Goal: Task Accomplishment & Management: Use online tool/utility

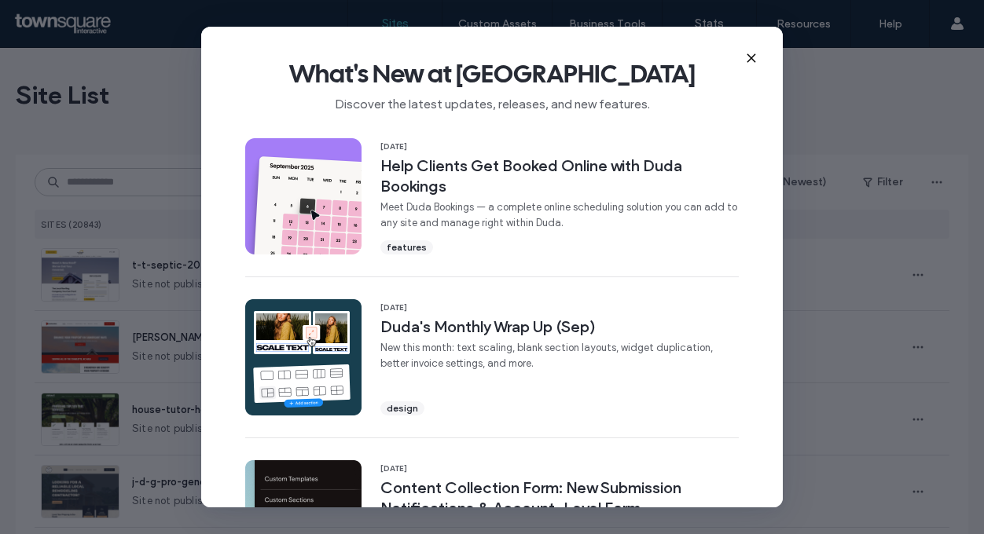
click at [753, 59] on use at bounding box center [750, 57] width 7 height 7
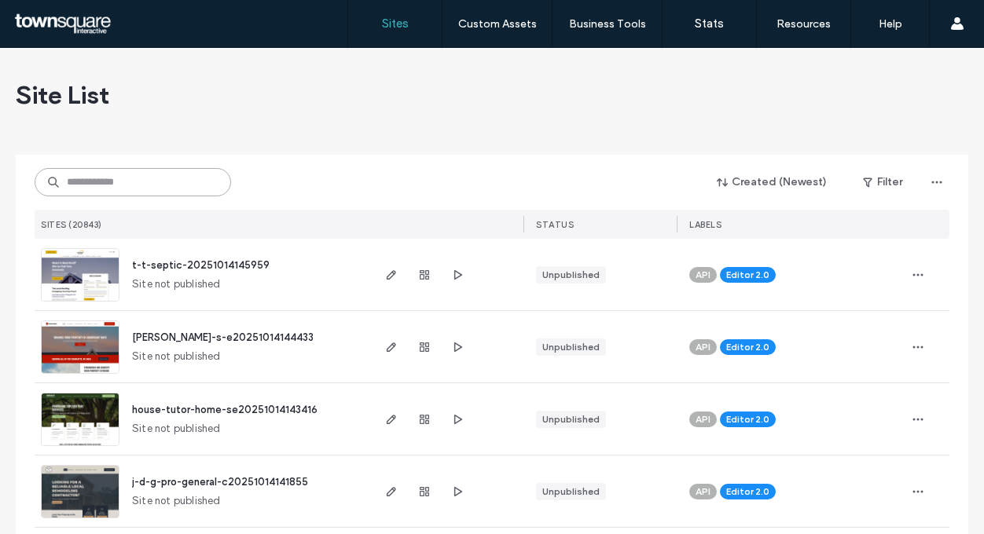
click at [149, 176] on input at bounding box center [133, 182] width 196 height 28
paste input "**********"
type input "**********"
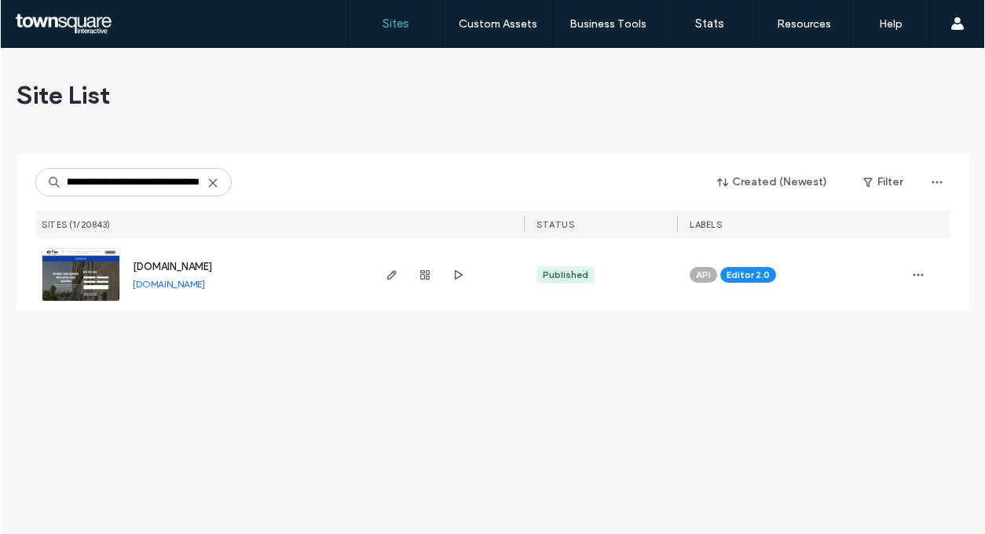
scroll to position [0, 0]
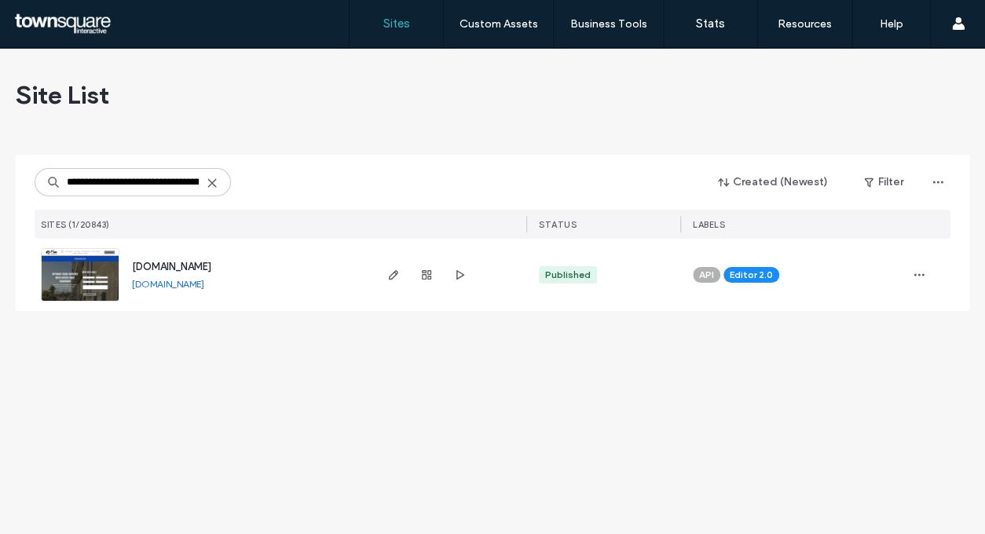
click at [193, 265] on span "[DOMAIN_NAME]" at bounding box center [171, 267] width 79 height 12
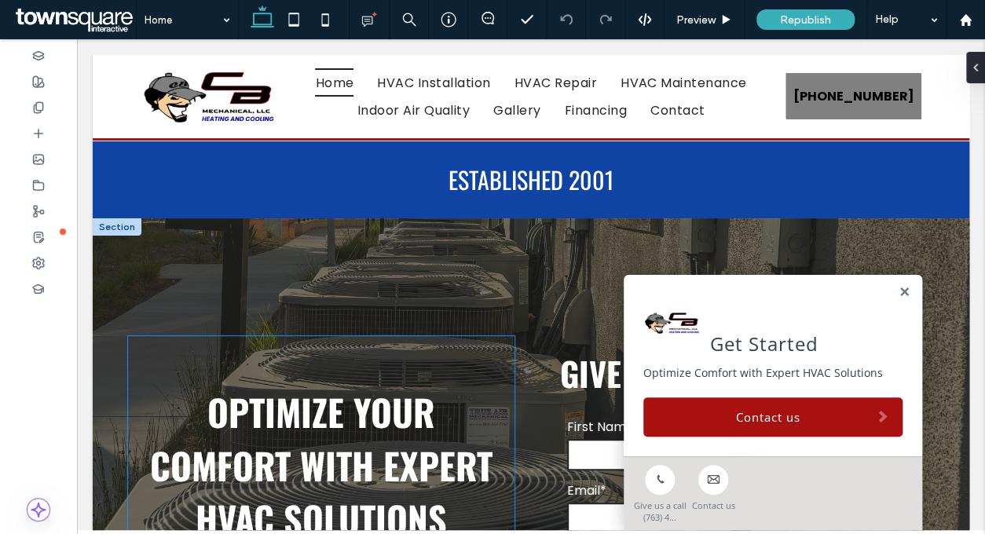
scroll to position [393, 0]
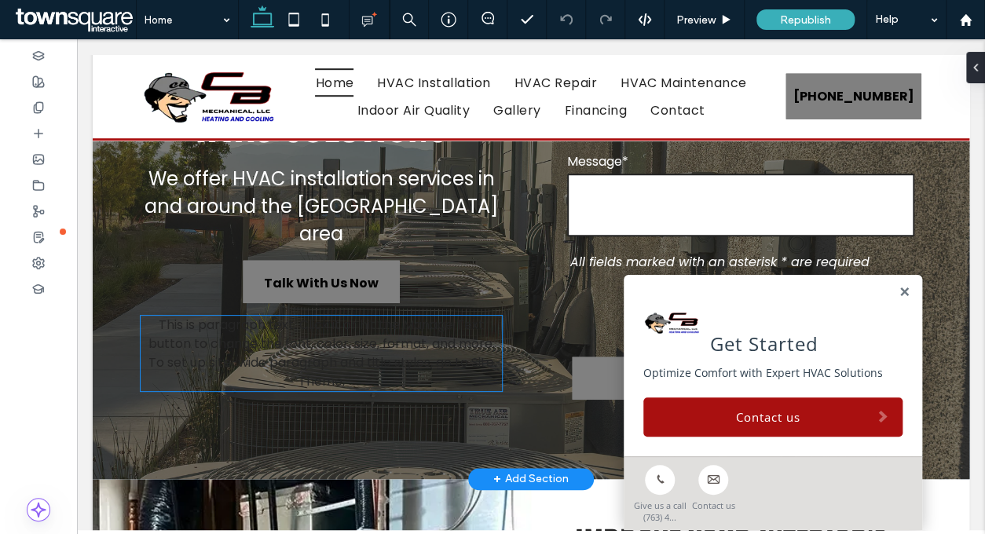
click at [314, 363] on span "This is paragraph text. Click it or hit the Manage Text button to change the fo…" at bounding box center [322, 353] width 347 height 75
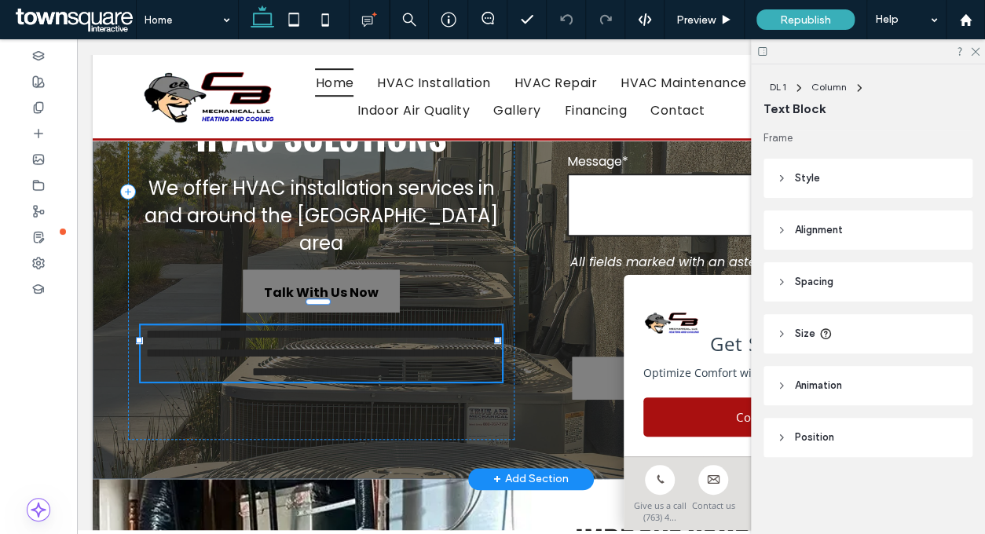
type input "*******"
type input "**"
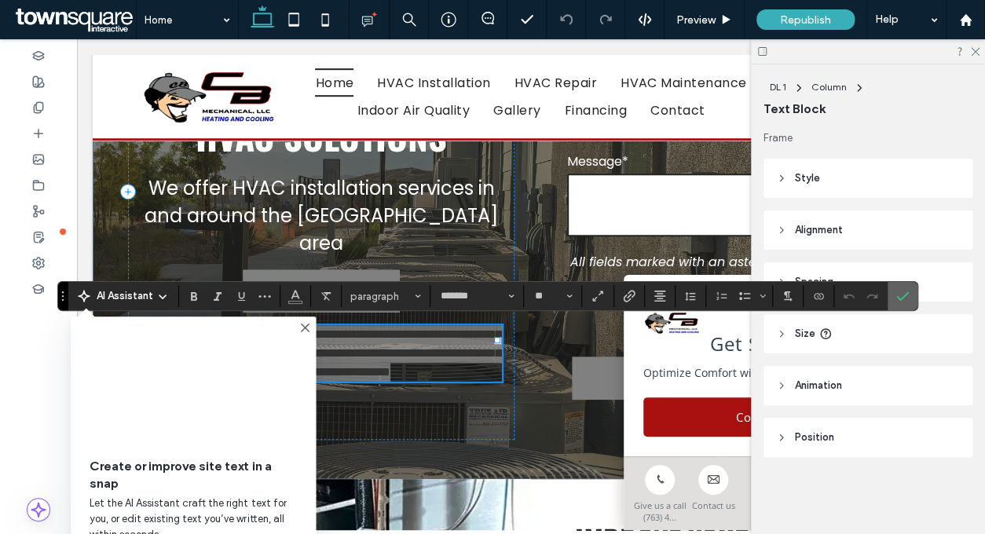
click at [907, 295] on label "Confirm" at bounding box center [903, 296] width 24 height 28
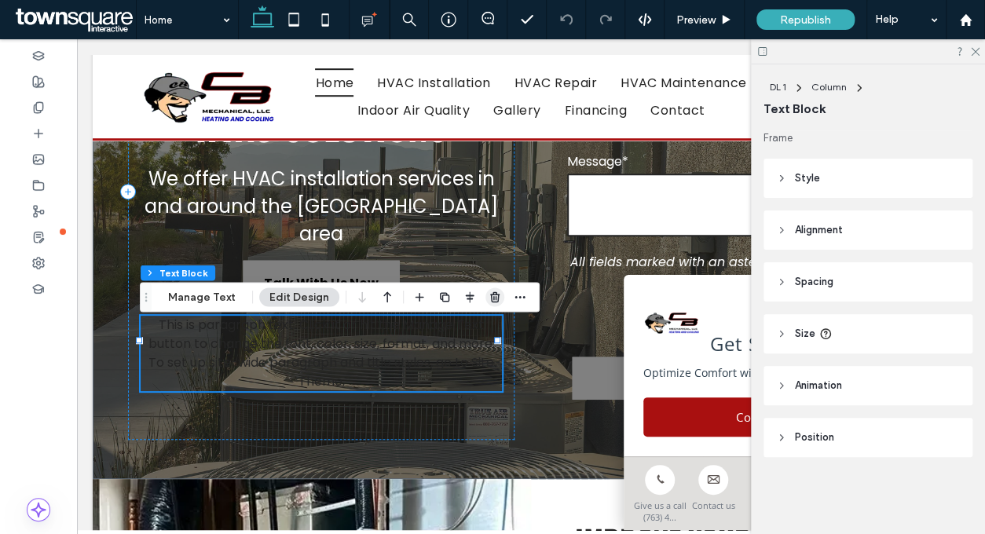
click at [494, 293] on icon "button" at bounding box center [495, 297] width 13 height 13
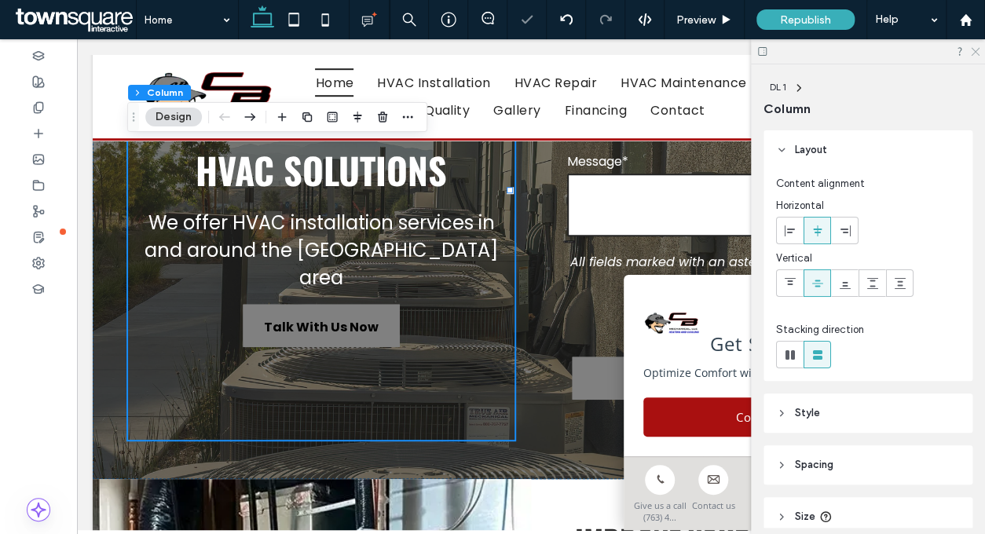
click at [972, 52] on icon at bounding box center [975, 51] width 10 height 10
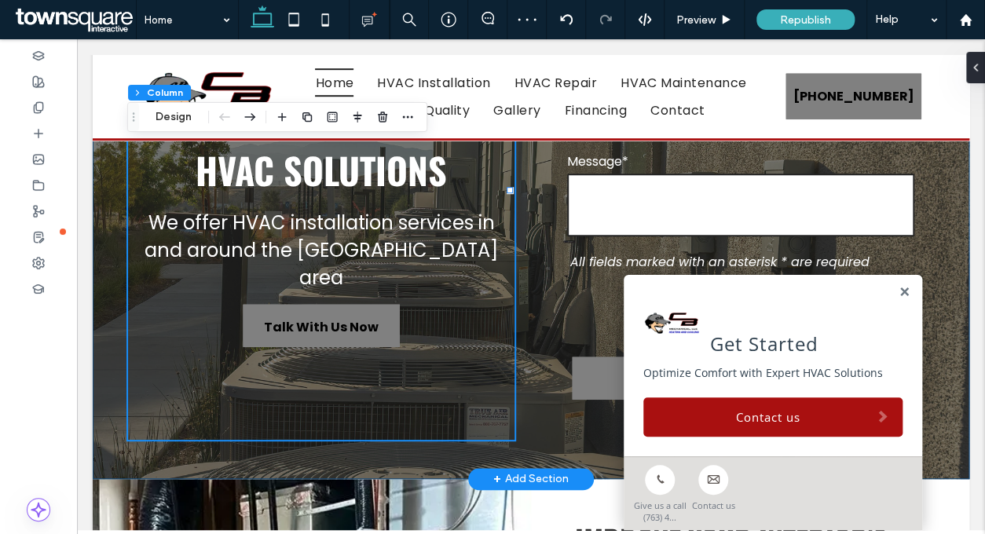
click at [940, 195] on div "**********" at bounding box center [531, 153] width 877 height 654
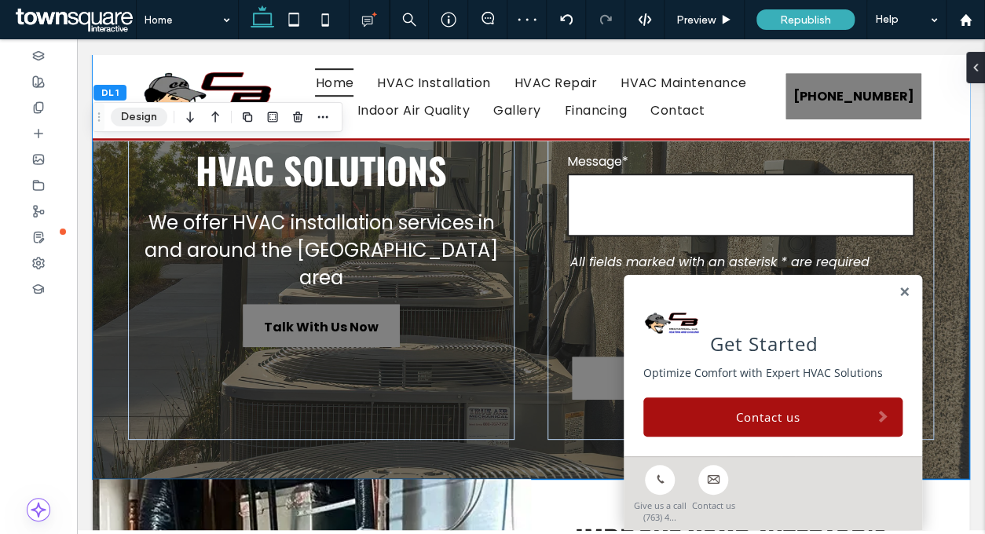
click at [146, 119] on button "Design" at bounding box center [139, 117] width 57 height 19
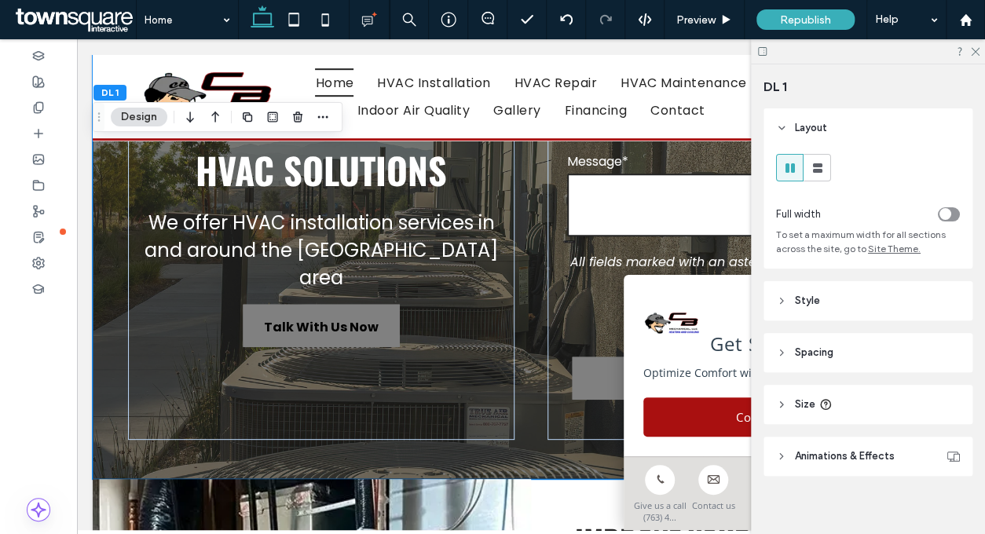
click at [799, 305] on span "Style" at bounding box center [807, 301] width 25 height 16
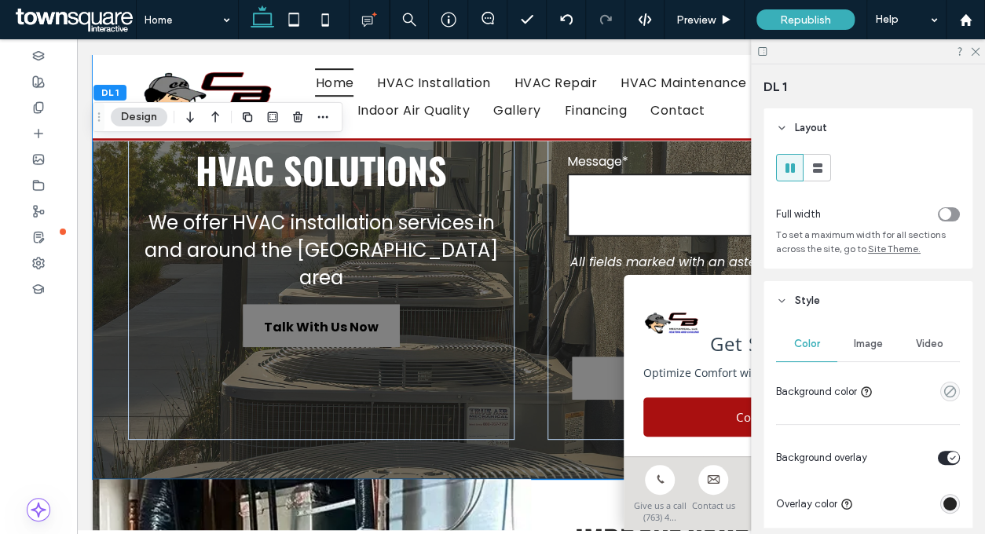
click at [854, 344] on span "Image" at bounding box center [868, 344] width 29 height 13
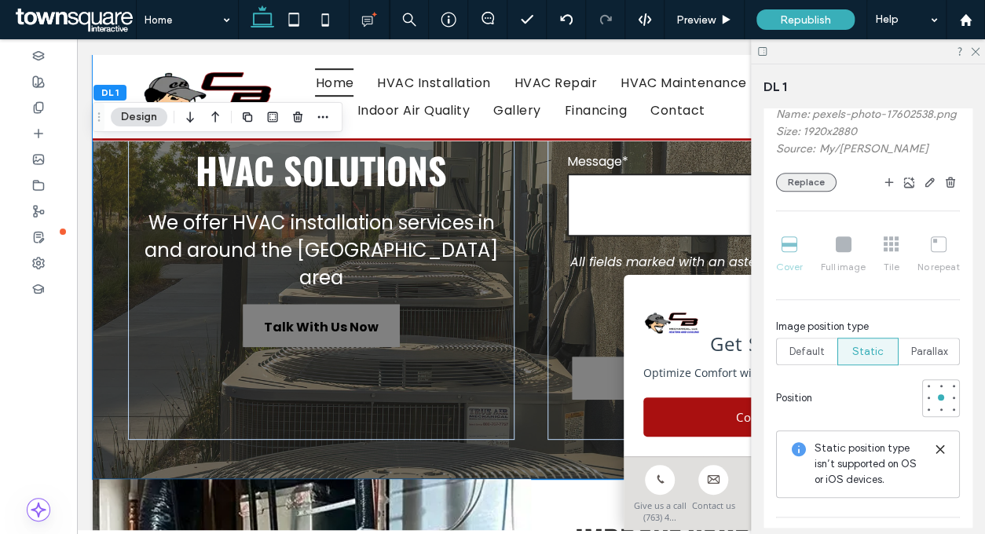
click at [806, 192] on button "Replace" at bounding box center [806, 182] width 61 height 19
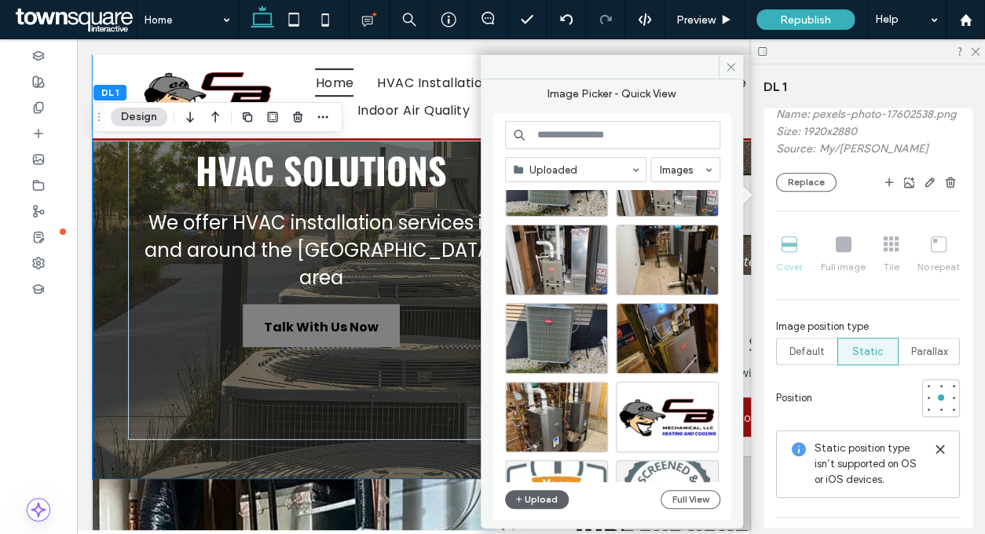
scroll to position [0, 0]
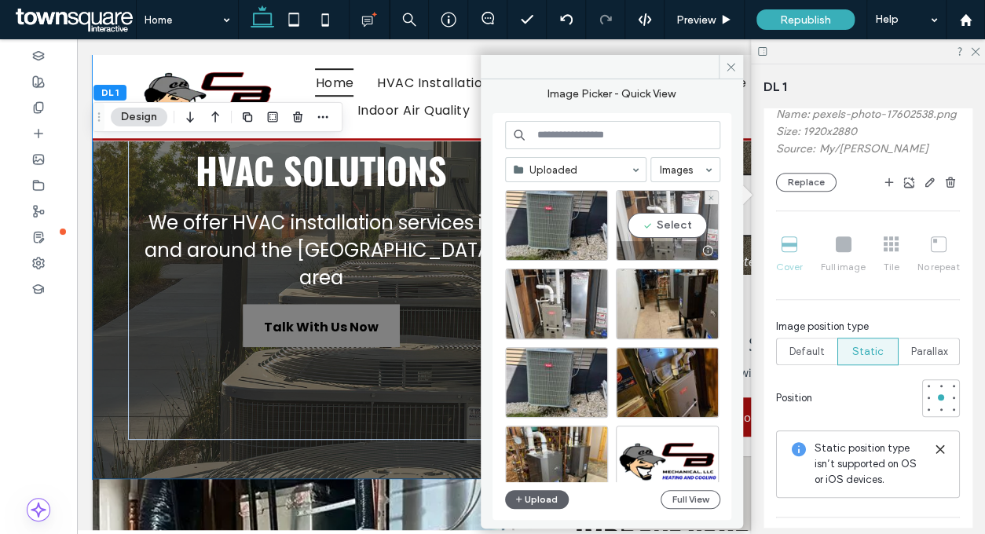
click at [674, 226] on div "Select" at bounding box center [667, 225] width 103 height 71
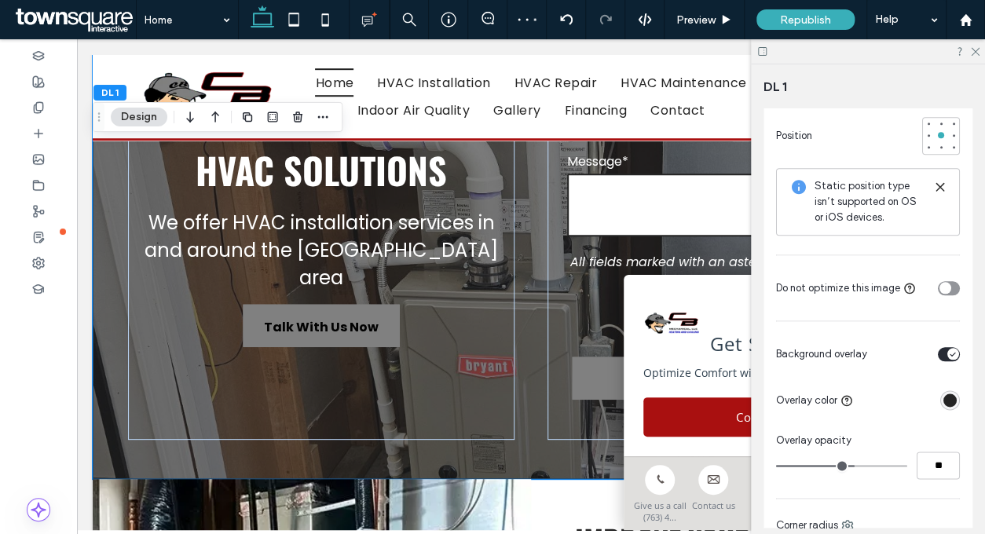
scroll to position [298, 0]
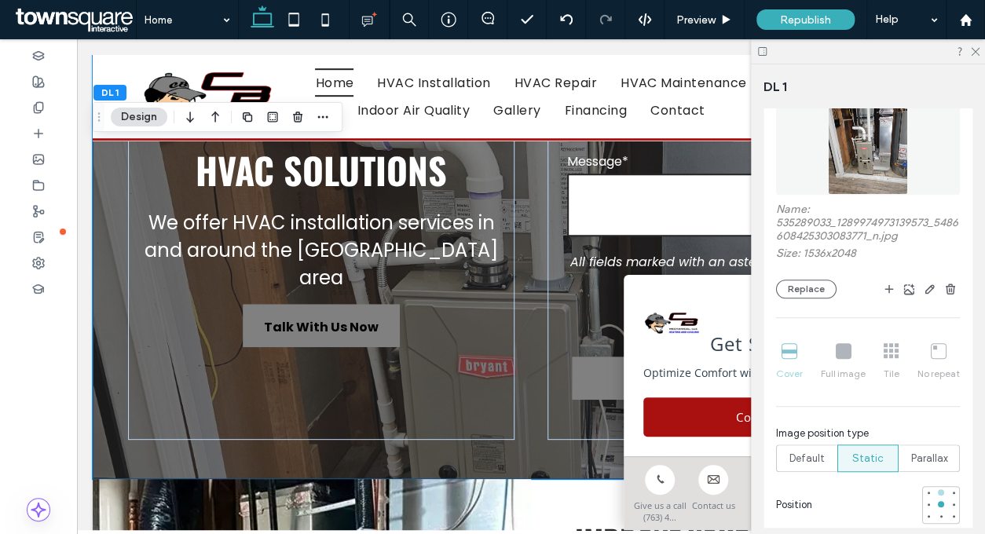
click at [936, 490] on div at bounding box center [941, 492] width 11 height 11
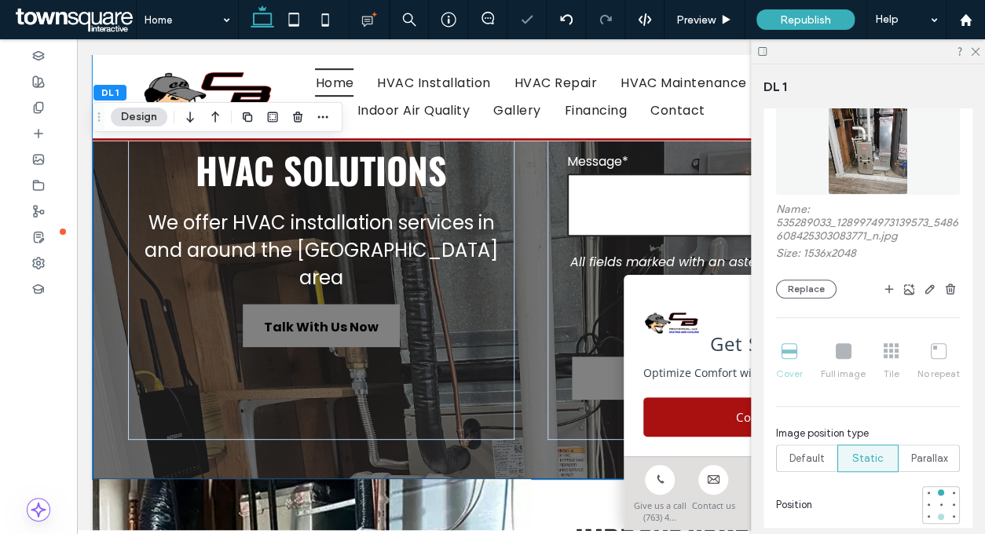
click at [936, 518] on div at bounding box center [941, 517] width 11 height 11
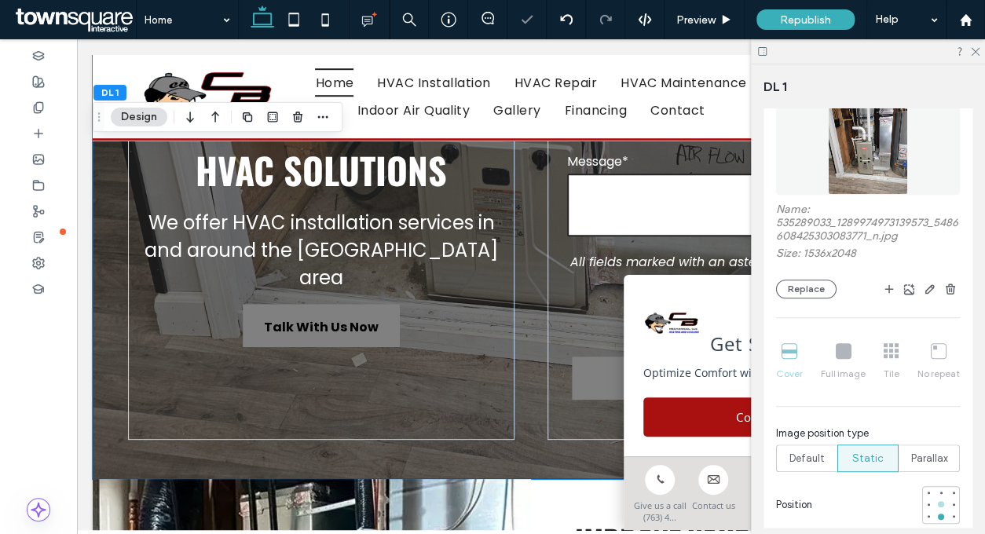
click at [936, 500] on div at bounding box center [941, 504] width 11 height 11
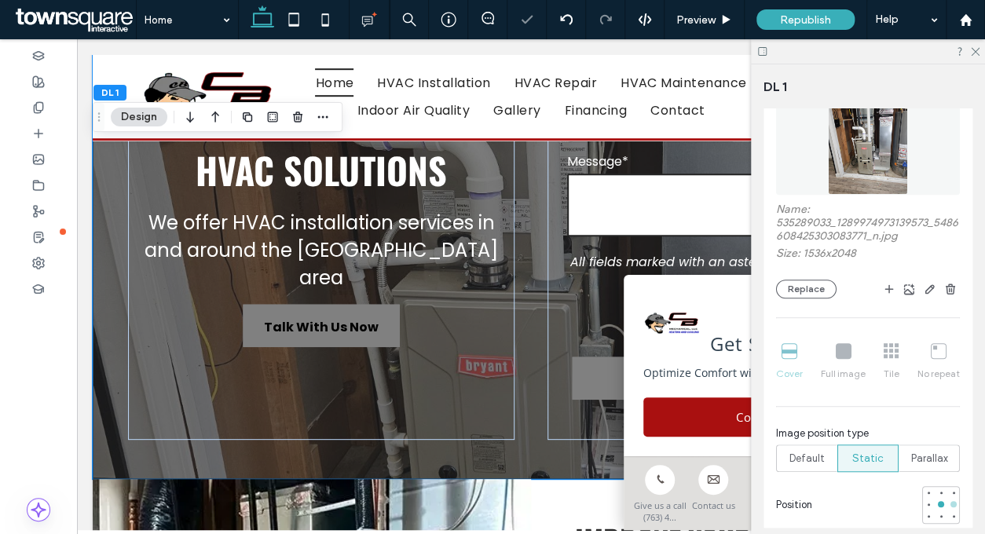
click at [951, 504] on div at bounding box center [954, 504] width 6 height 6
click at [971, 43] on div at bounding box center [868, 51] width 234 height 24
click at [978, 59] on div at bounding box center [868, 51] width 234 height 24
click at [978, 53] on icon at bounding box center [975, 51] width 10 height 10
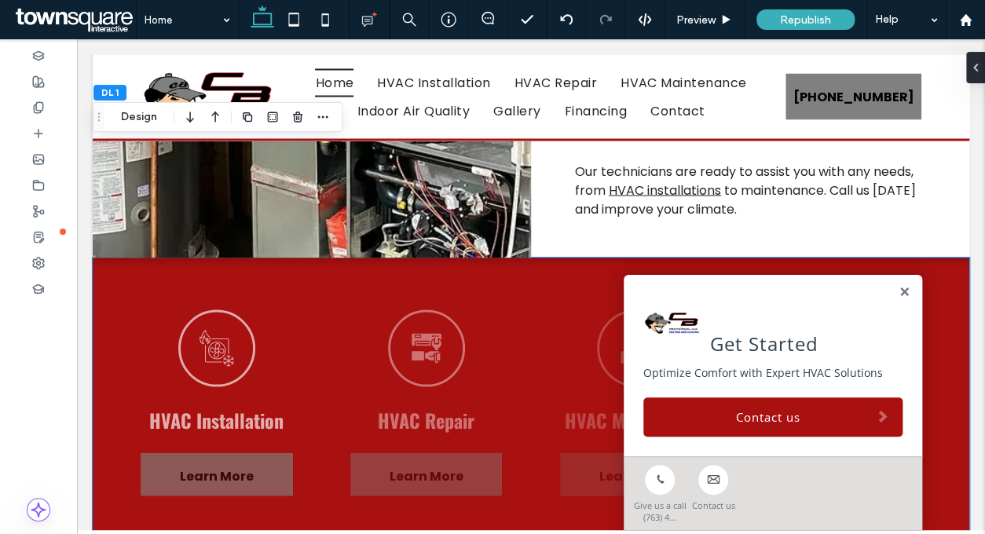
scroll to position [393, 0]
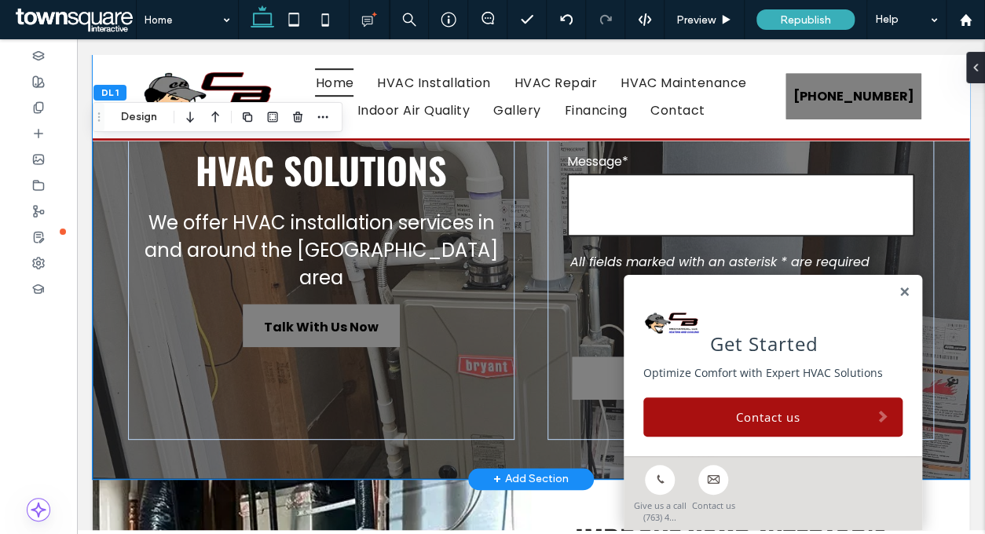
click at [938, 188] on div "**********" at bounding box center [531, 153] width 877 height 654
click at [132, 106] on div "DL 1 Design" at bounding box center [218, 117] width 250 height 30
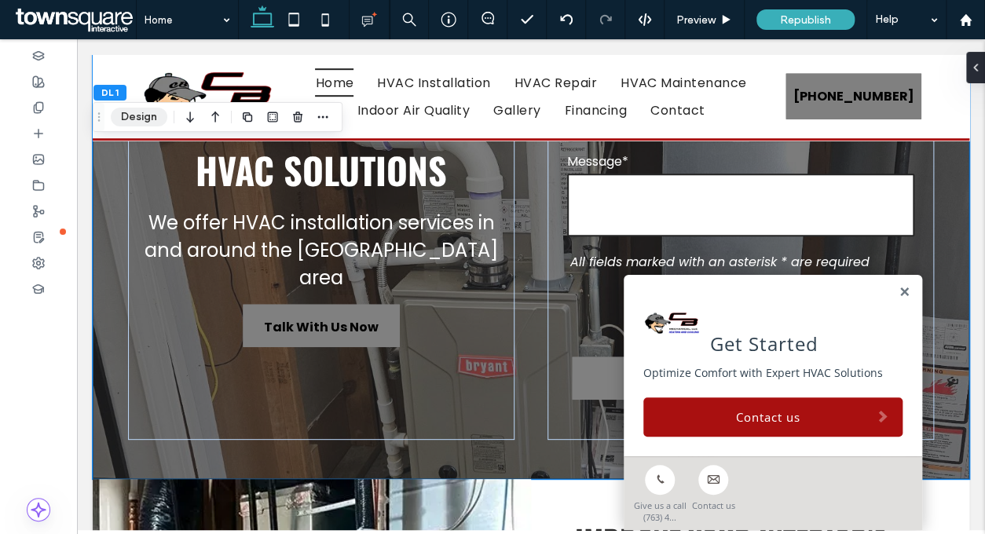
click at [132, 114] on button "Design" at bounding box center [139, 117] width 57 height 19
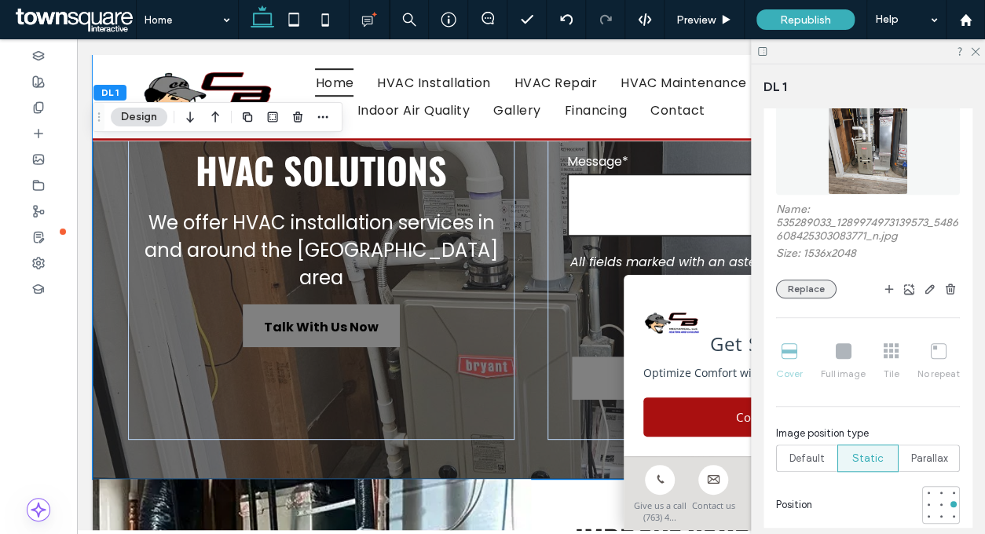
click at [798, 288] on button "Replace" at bounding box center [806, 289] width 61 height 19
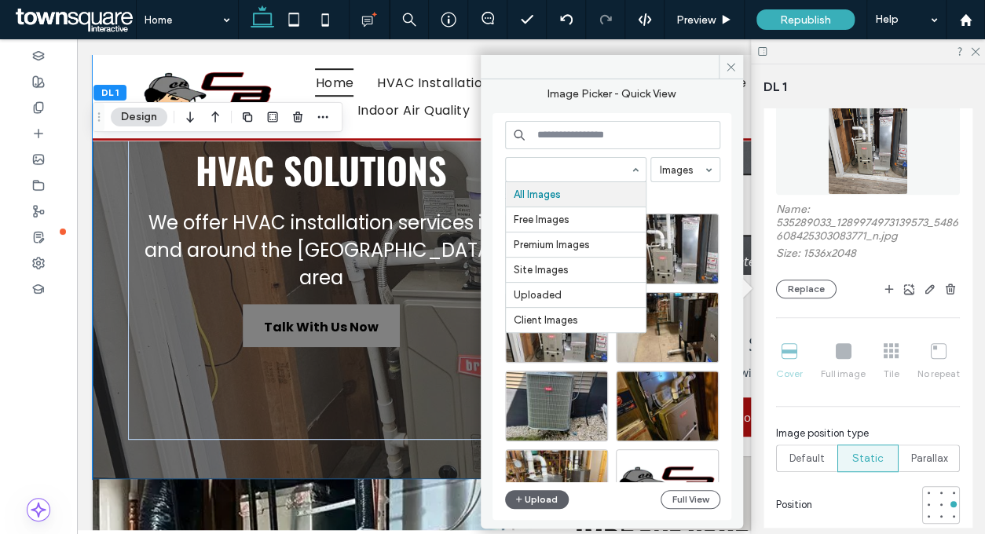
click at [569, 169] on input at bounding box center [572, 169] width 117 height 11
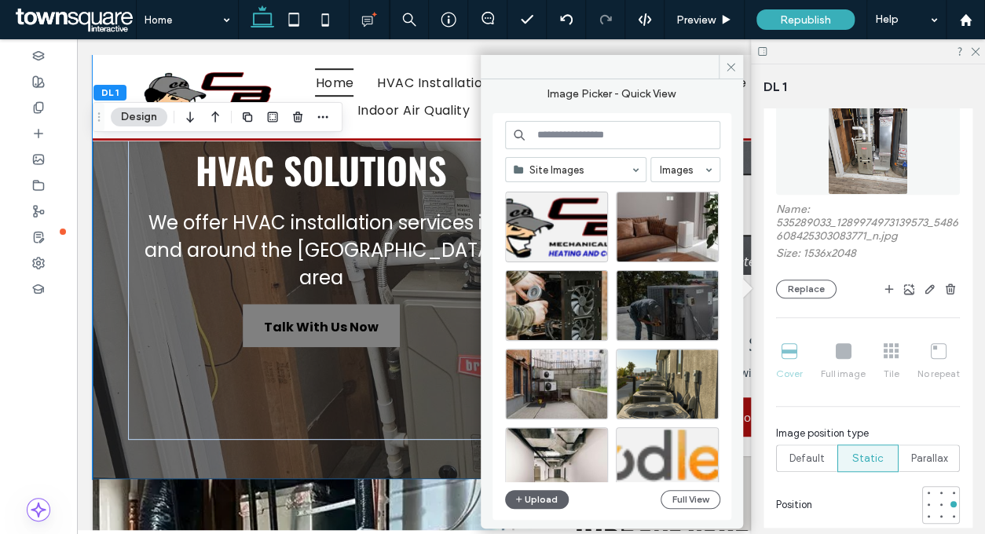
scroll to position [650, 0]
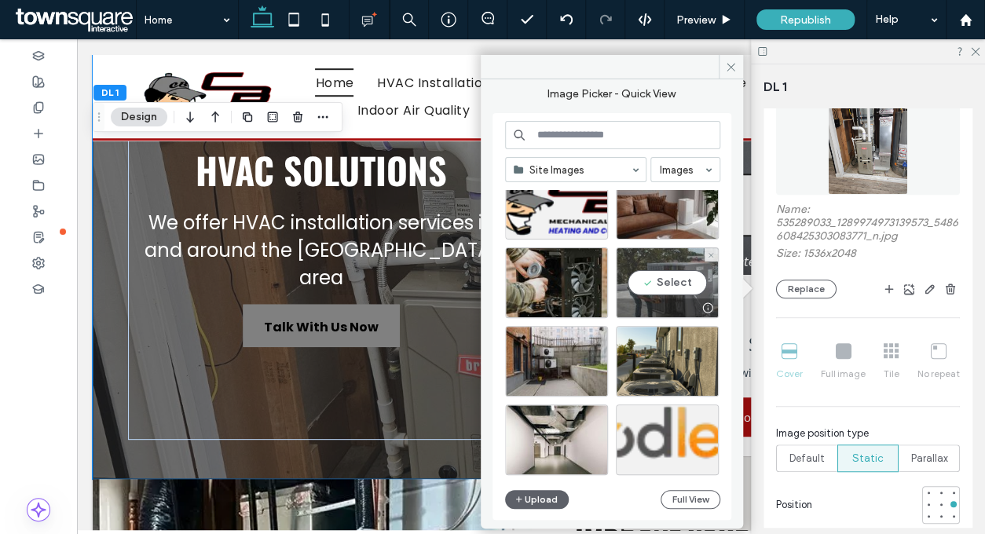
click at [670, 281] on div "Select" at bounding box center [667, 283] width 103 height 71
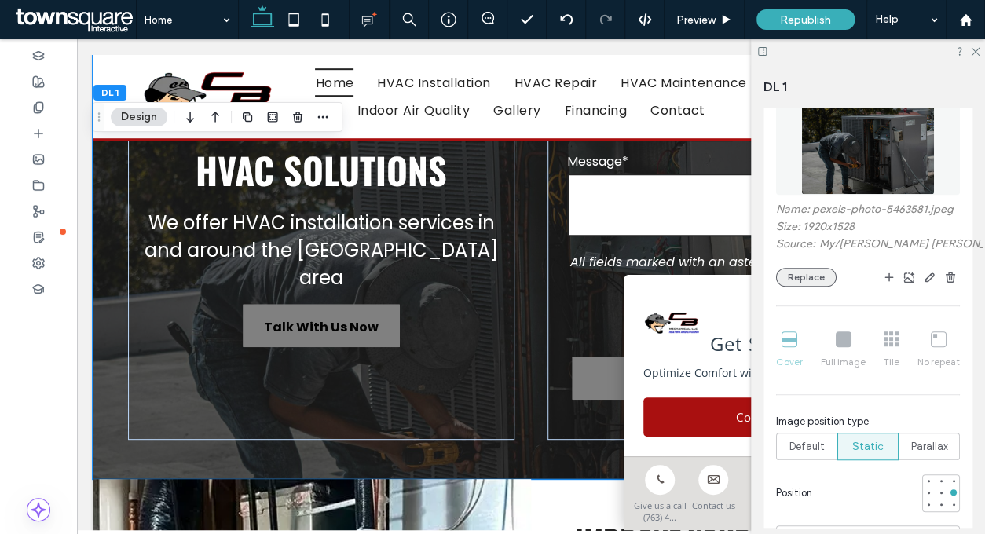
click at [811, 287] on button "Replace" at bounding box center [806, 277] width 61 height 19
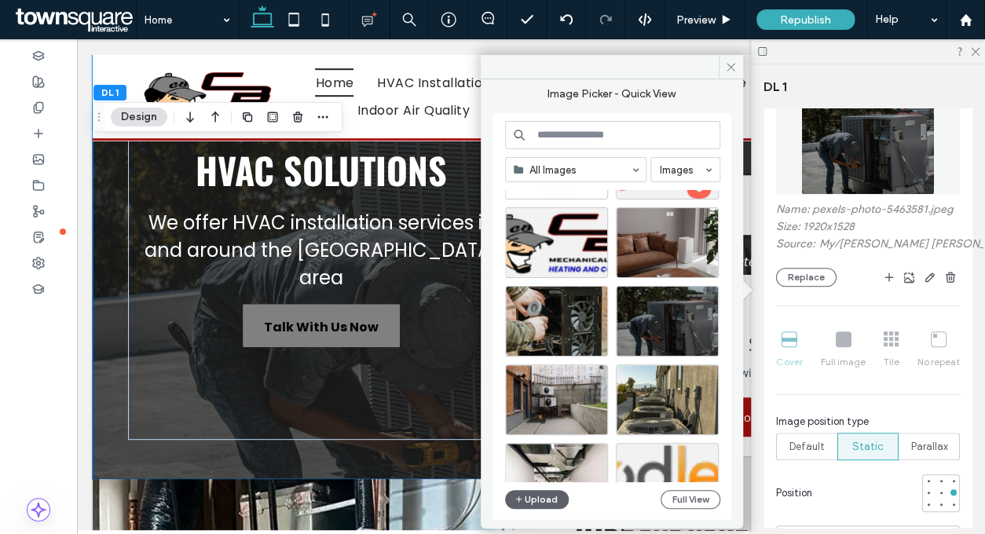
scroll to position [674, 0]
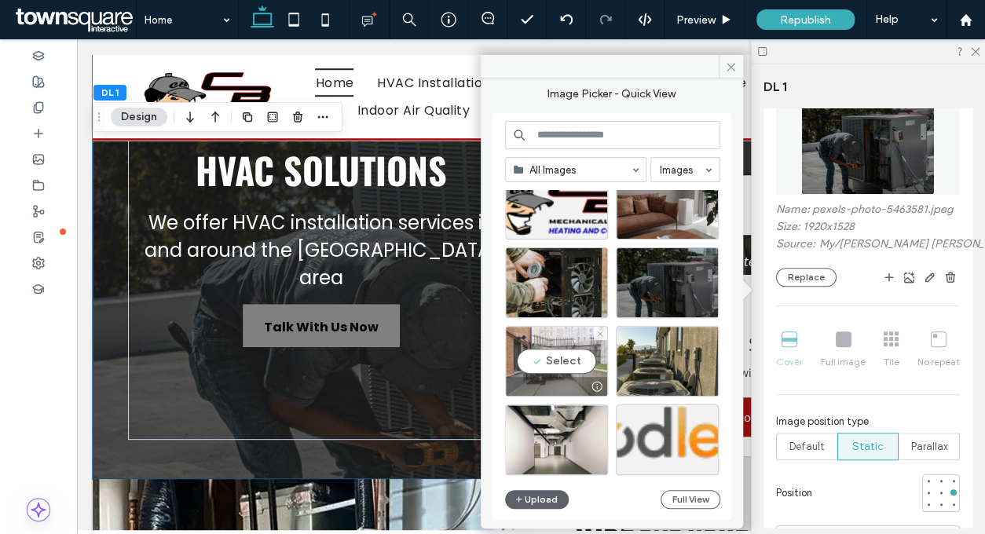
click at [560, 351] on div "Select" at bounding box center [556, 361] width 103 height 71
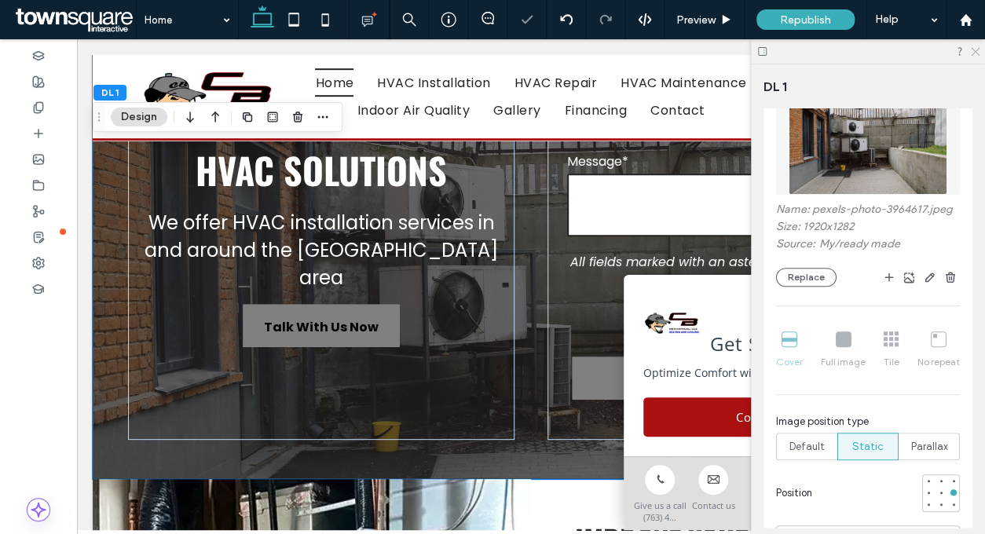
click at [978, 50] on icon at bounding box center [975, 51] width 10 height 10
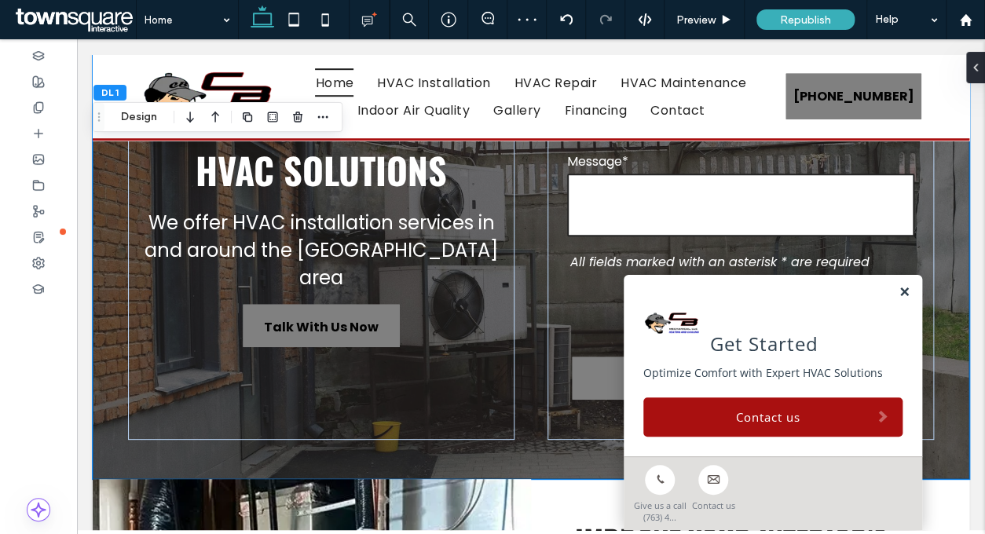
click at [899, 290] on link at bounding box center [905, 292] width 12 height 13
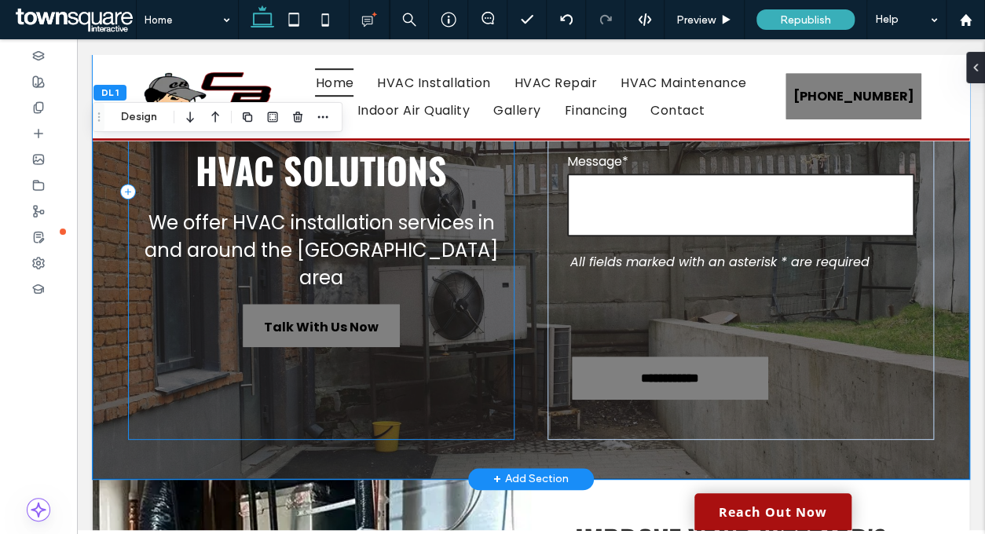
scroll to position [0, 0]
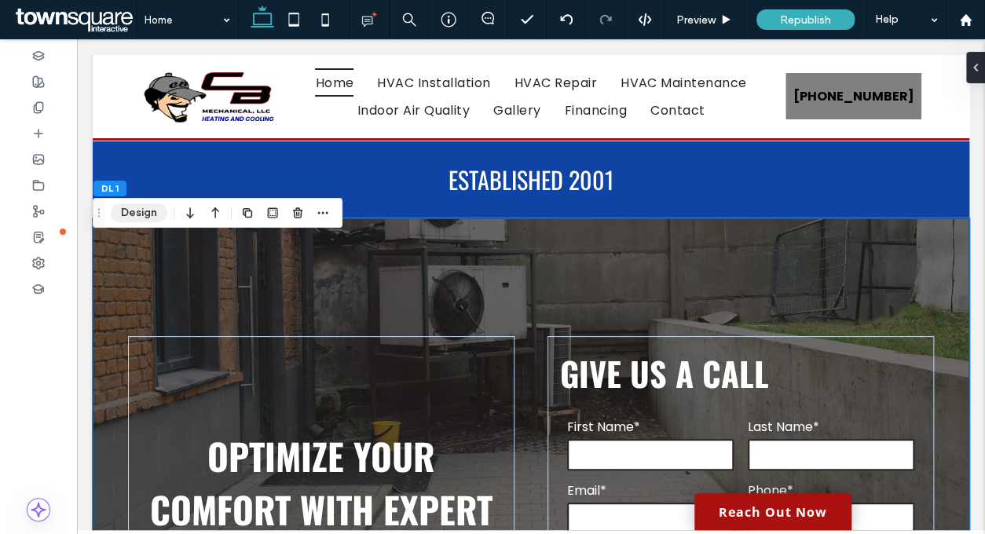
click at [137, 211] on button "Design" at bounding box center [139, 213] width 57 height 19
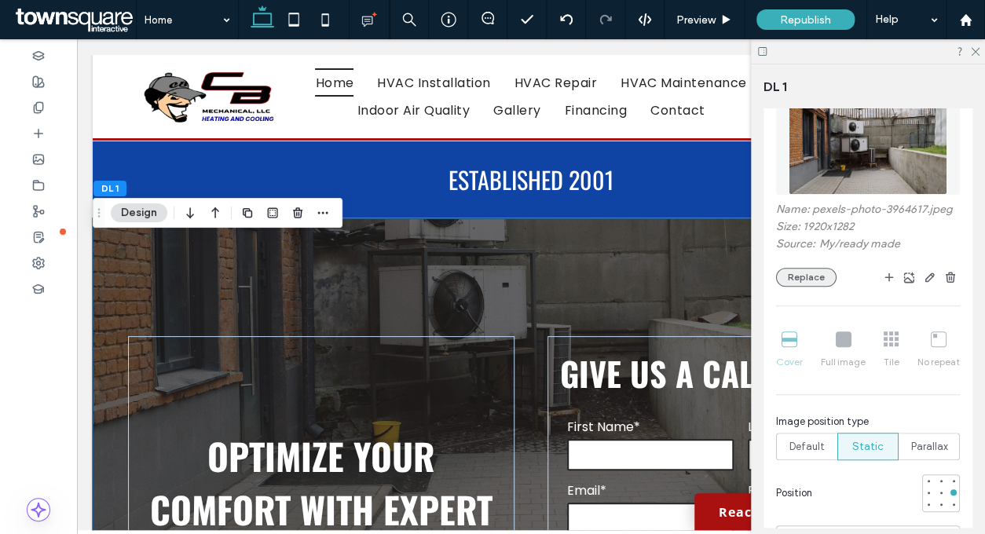
click at [791, 287] on button "Replace" at bounding box center [806, 277] width 61 height 19
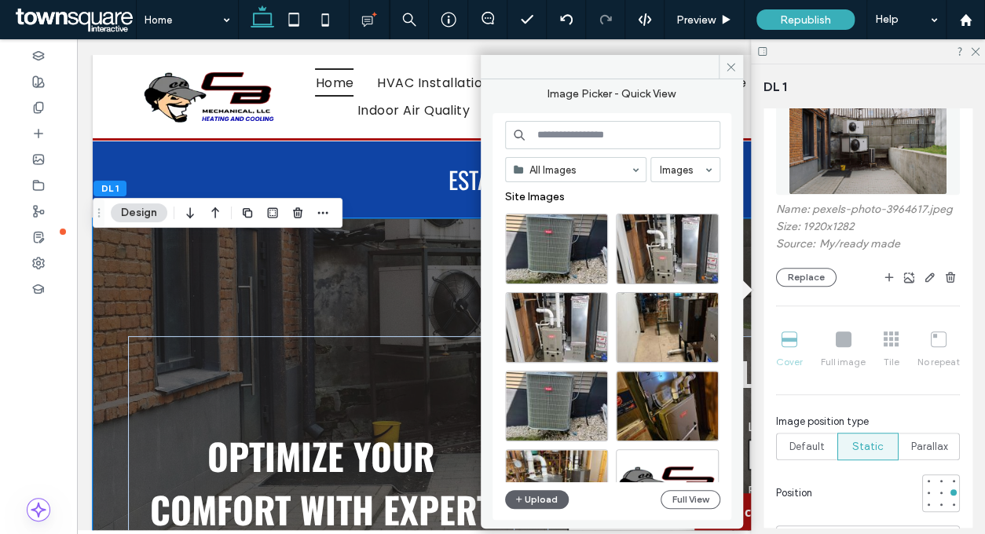
click at [600, 135] on input at bounding box center [612, 135] width 215 height 28
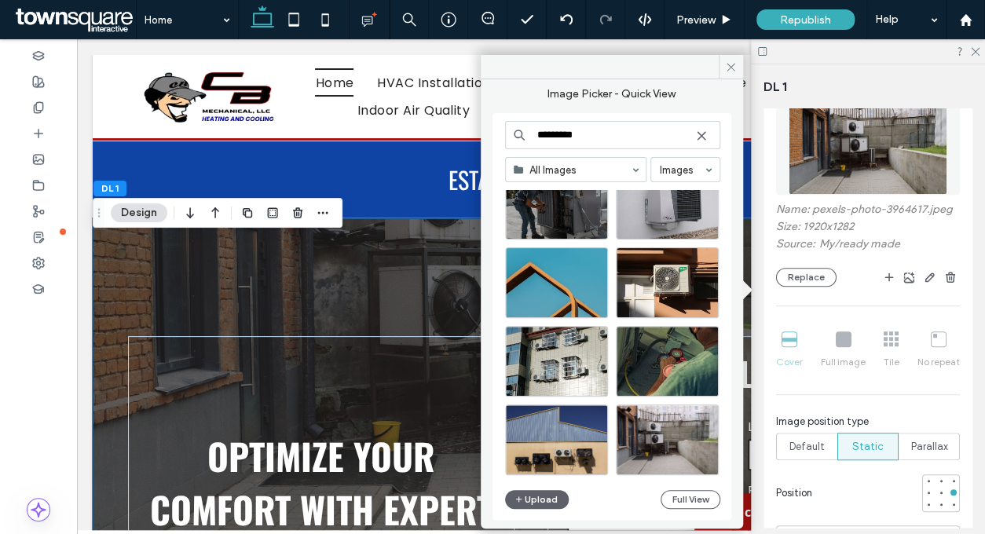
scroll to position [381, 0]
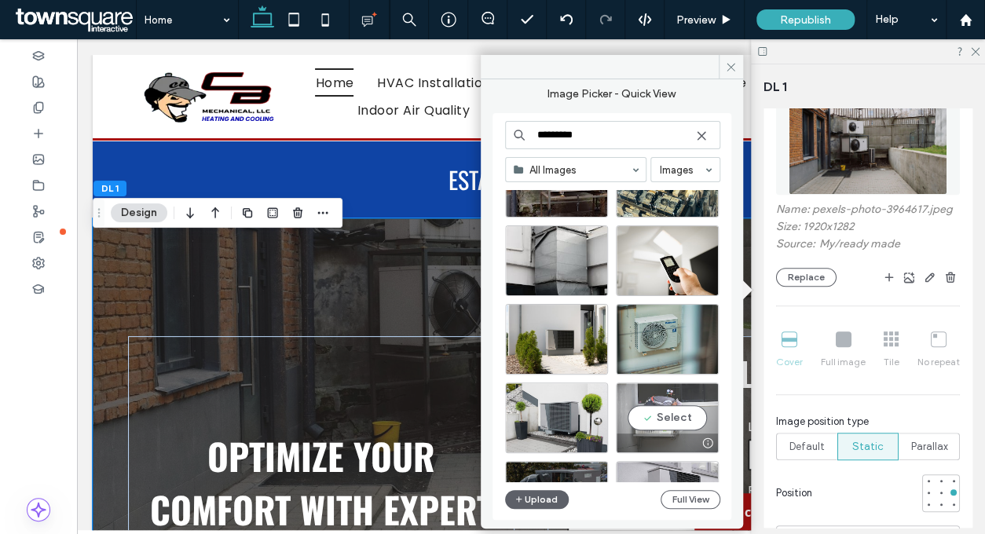
type input "*********"
click at [664, 416] on div "Select" at bounding box center [667, 418] width 103 height 71
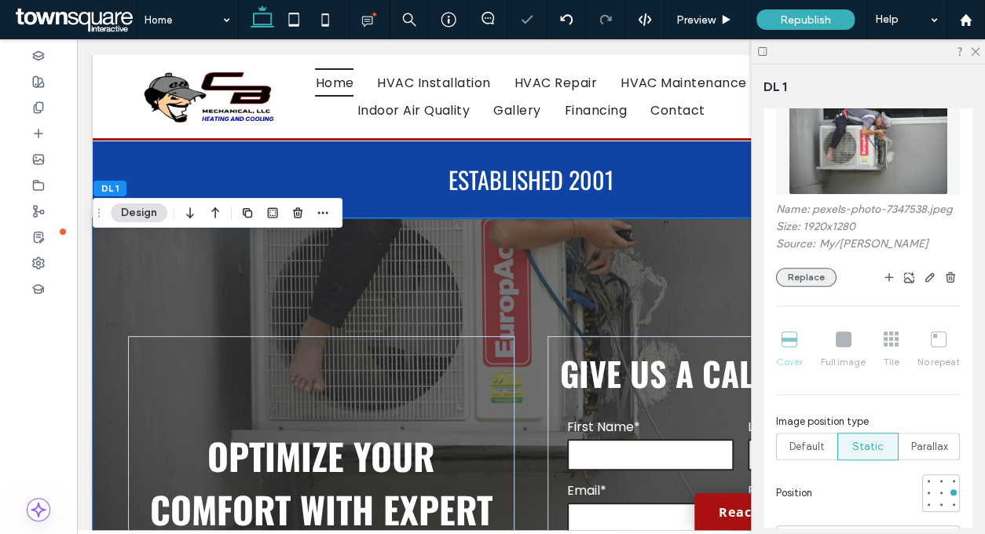
click at [820, 287] on button "Replace" at bounding box center [806, 277] width 61 height 19
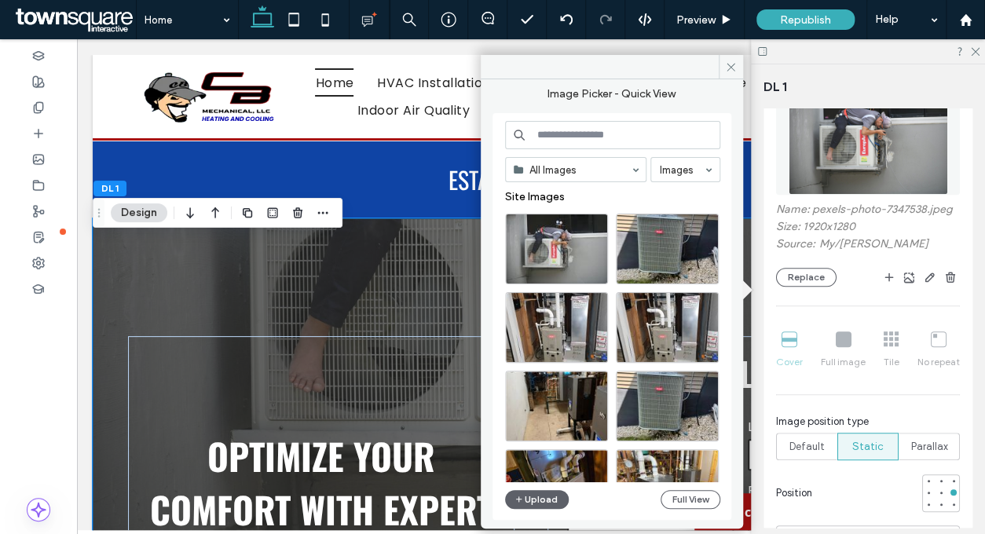
click at [572, 137] on input at bounding box center [612, 135] width 215 height 28
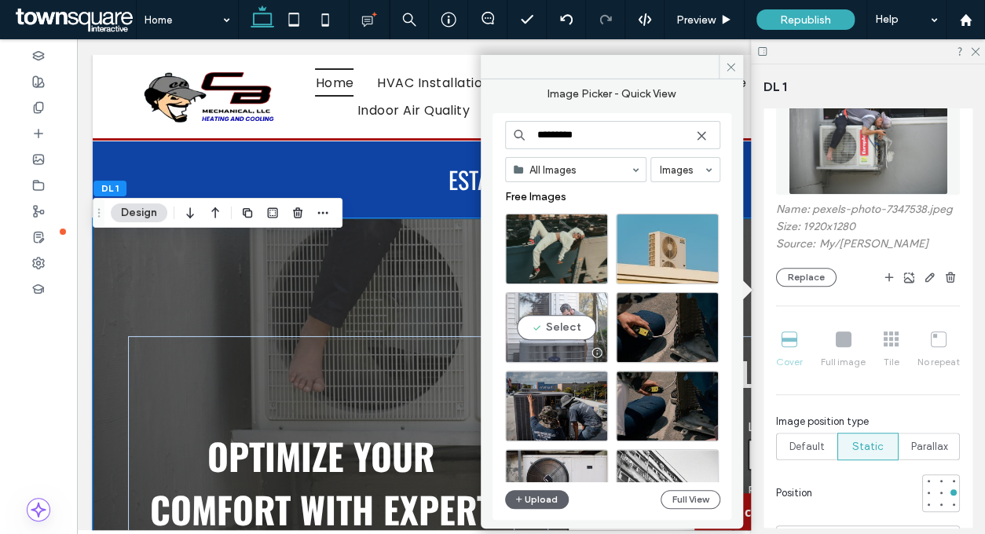
type input "*********"
click at [545, 330] on div "Select" at bounding box center [556, 327] width 103 height 71
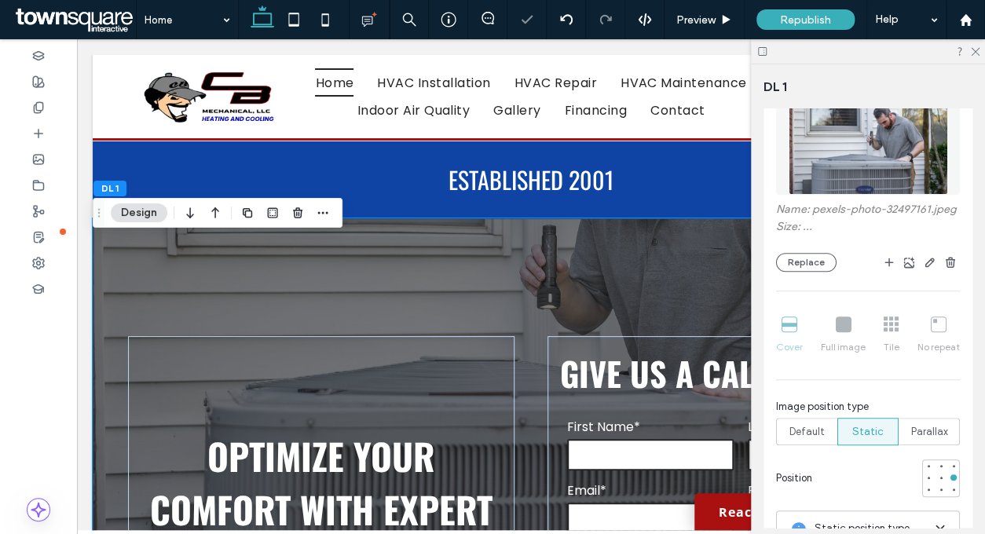
click at [729, 65] on div "Home HVAC Installation HVAC Repair HVAC Maintenance Indoor Air Quality Gallery …" at bounding box center [531, 98] width 877 height 86
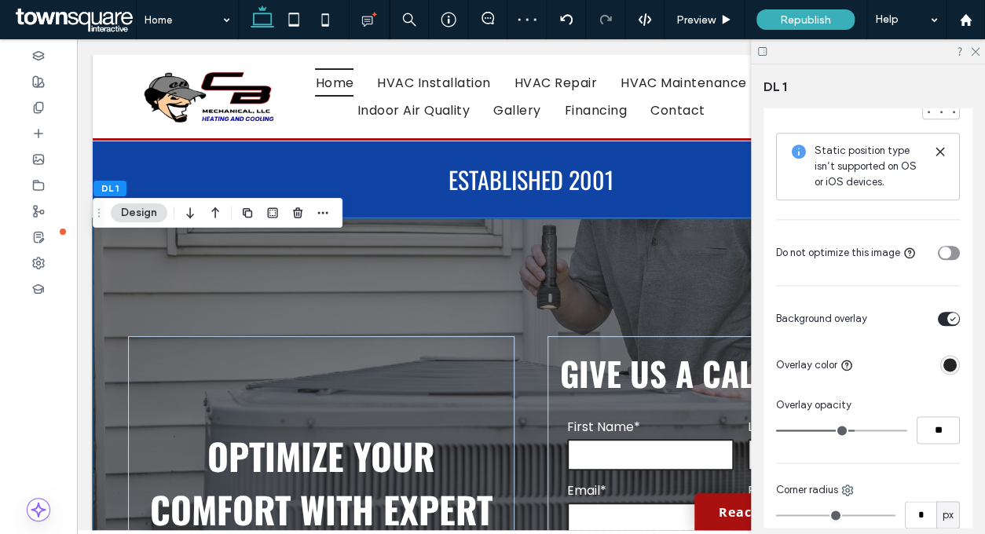
scroll to position [298, 0]
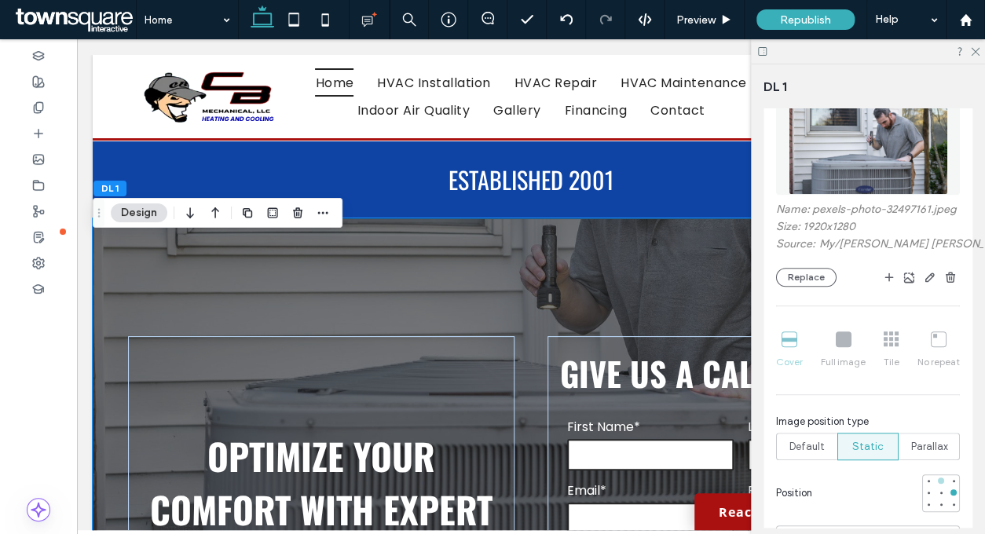
click at [938, 484] on div at bounding box center [941, 481] width 6 height 6
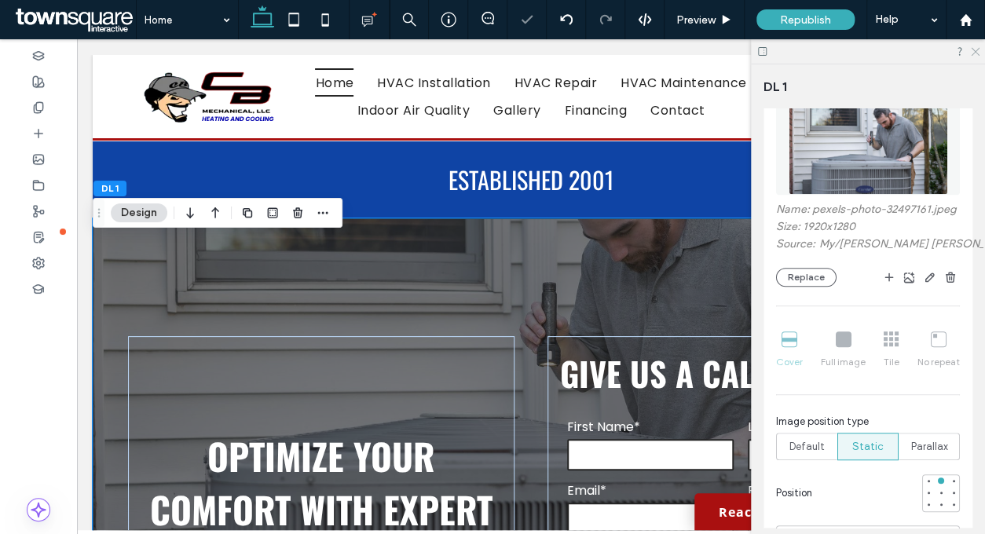
click at [976, 48] on icon at bounding box center [975, 51] width 10 height 10
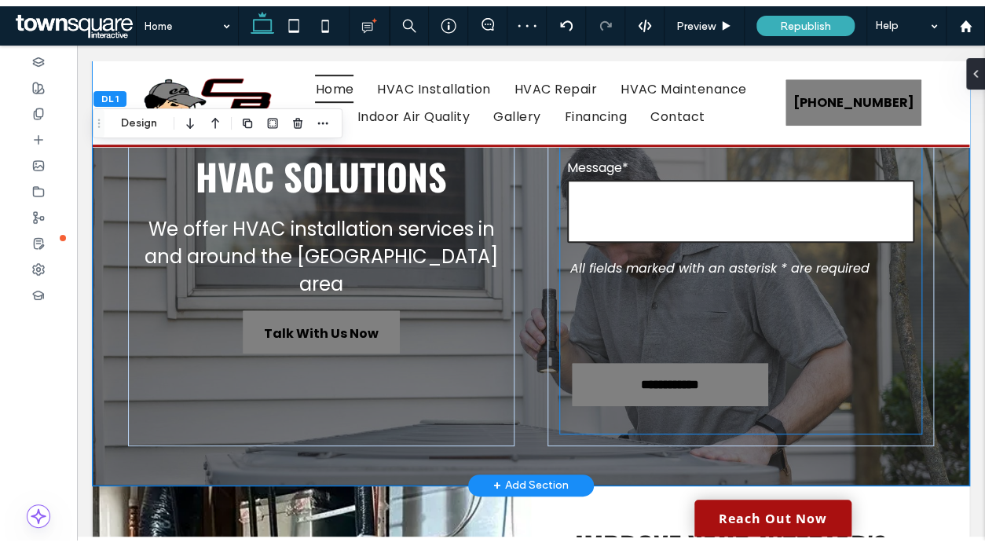
scroll to position [0, 0]
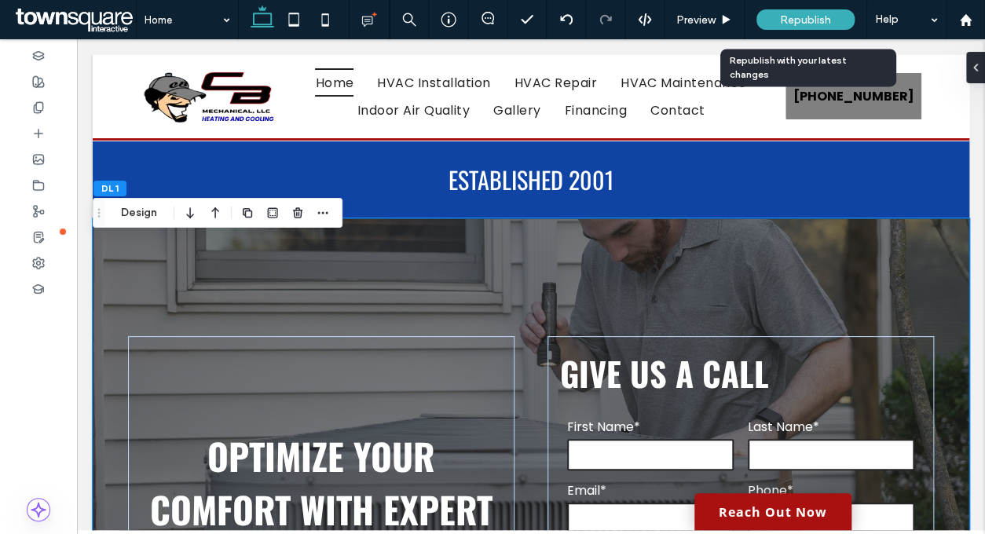
click at [793, 13] on span "Republish" at bounding box center [805, 19] width 51 height 13
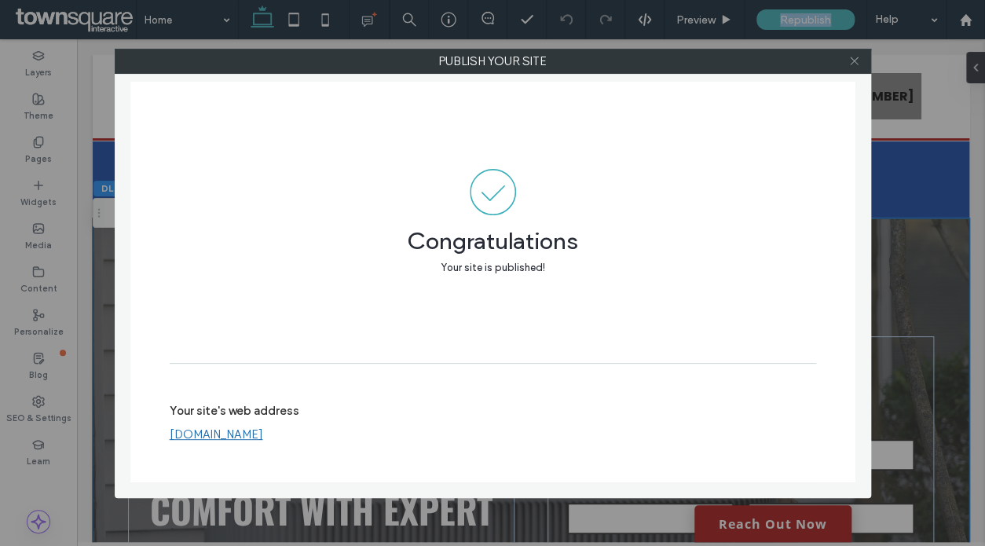
click at [853, 64] on icon at bounding box center [855, 61] width 12 height 12
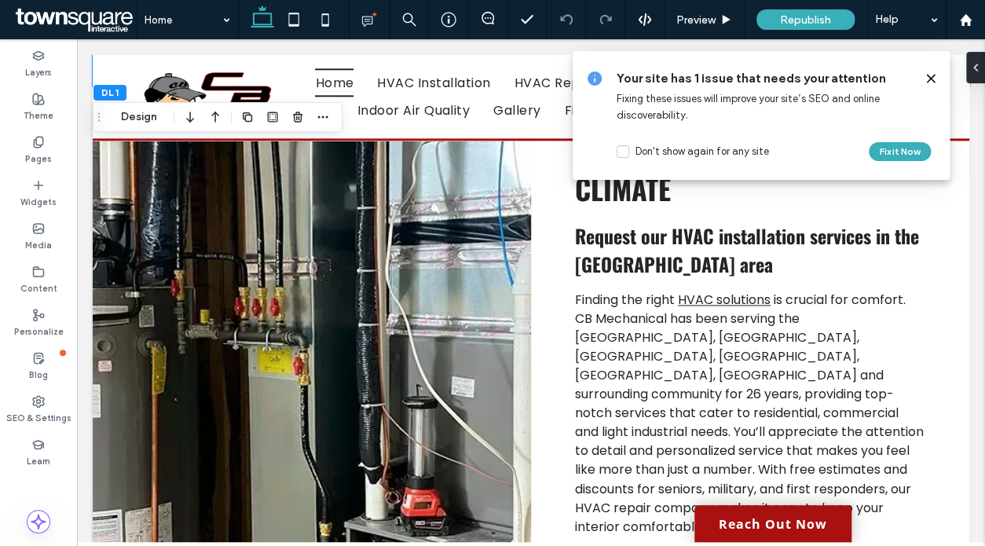
scroll to position [393, 0]
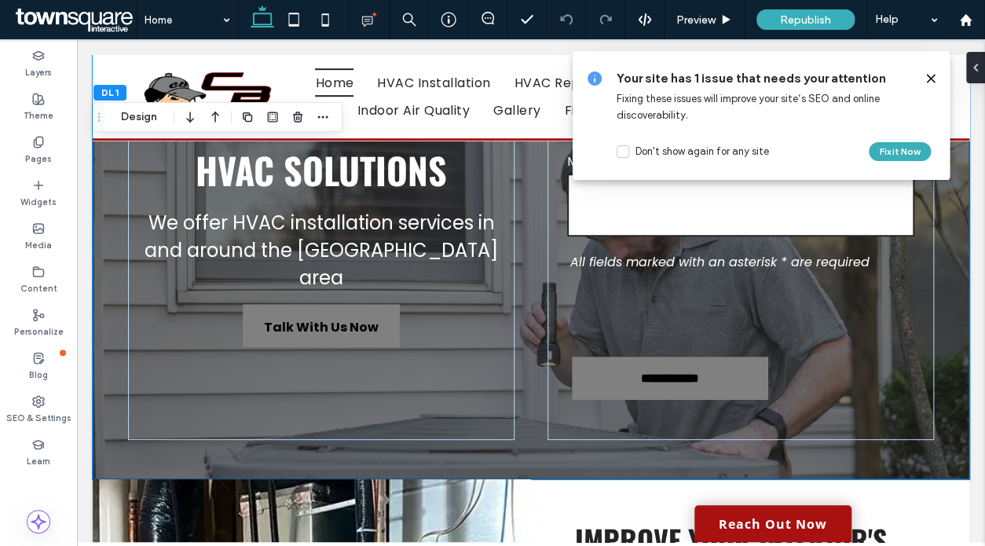
click at [927, 81] on icon at bounding box center [931, 78] width 13 height 13
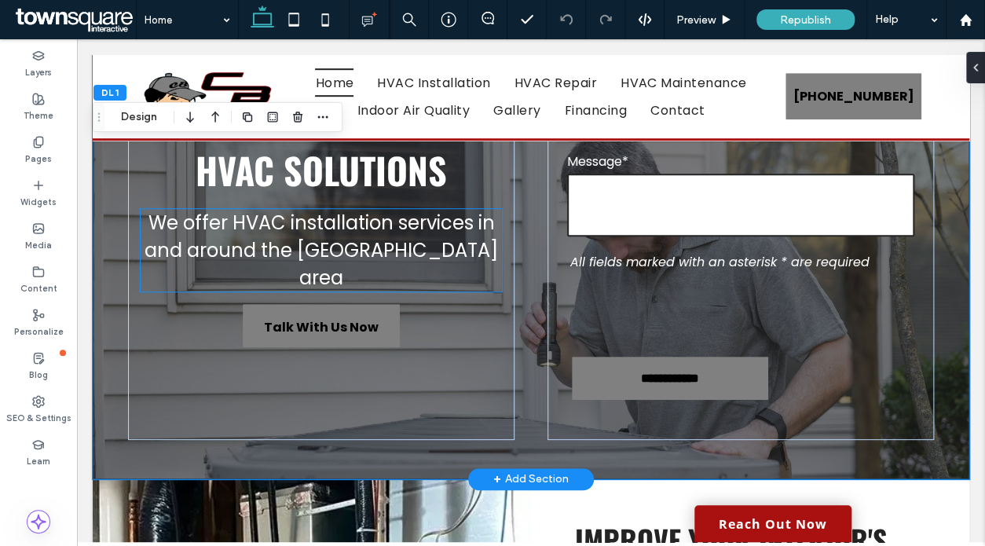
scroll to position [0, 0]
